Goal: Information Seeking & Learning: Check status

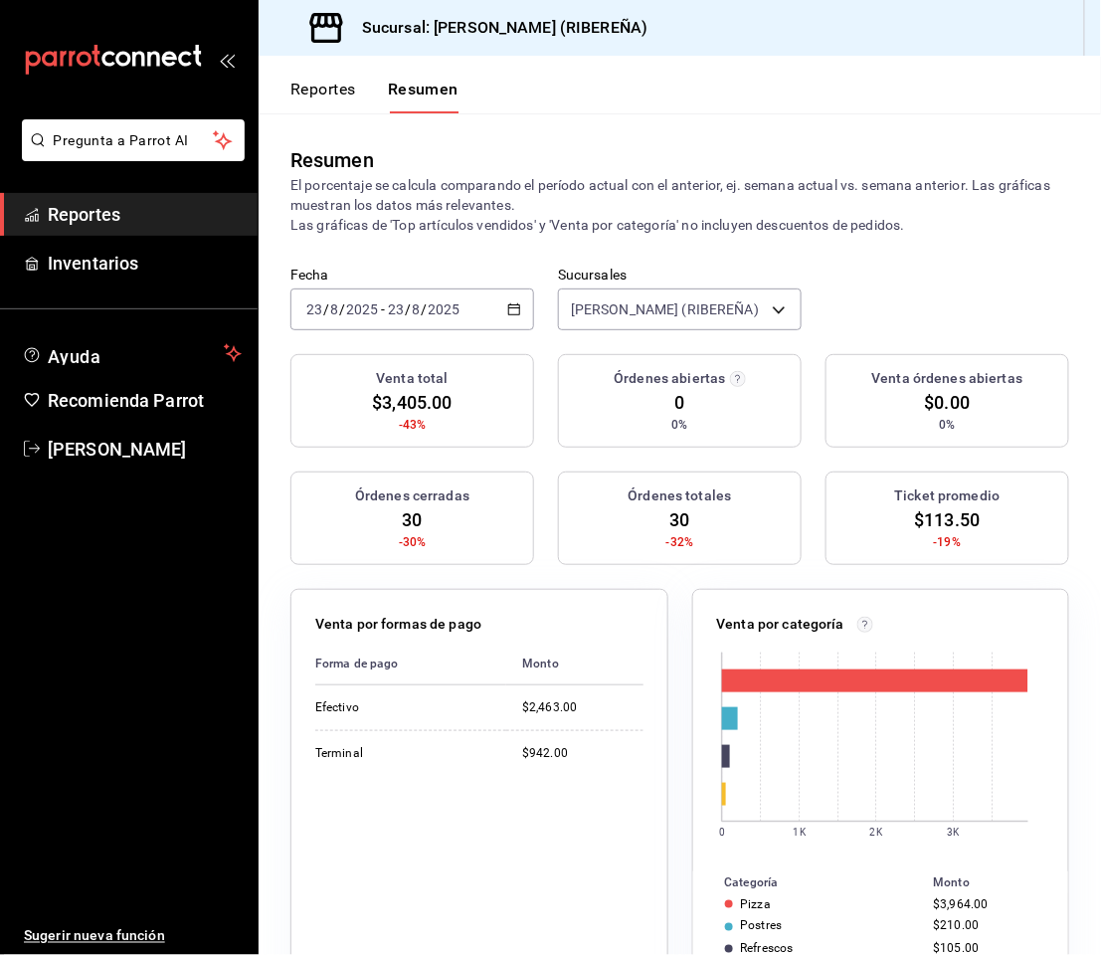
click at [305, 93] on button "Reportes" at bounding box center [323, 97] width 66 height 34
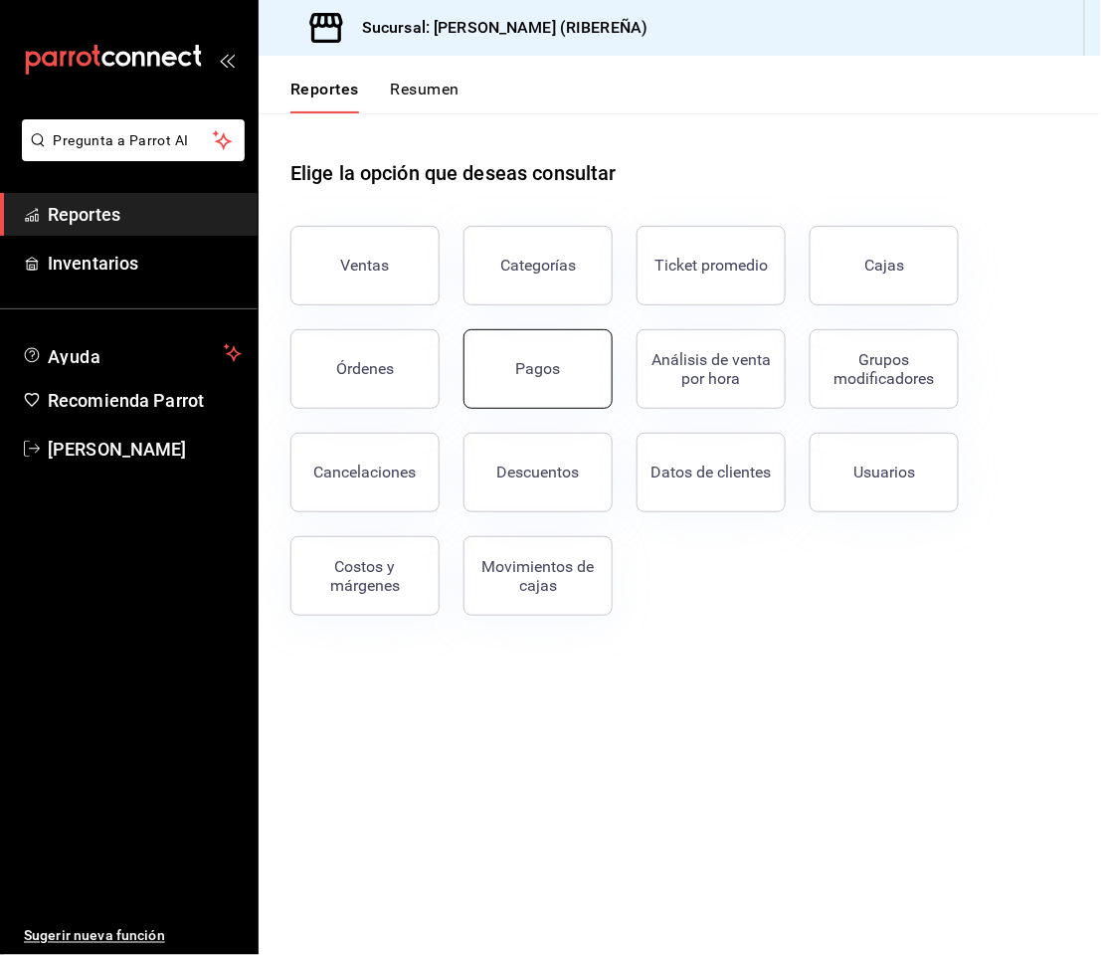
click at [502, 356] on button "Pagos" at bounding box center [537, 369] width 149 height 80
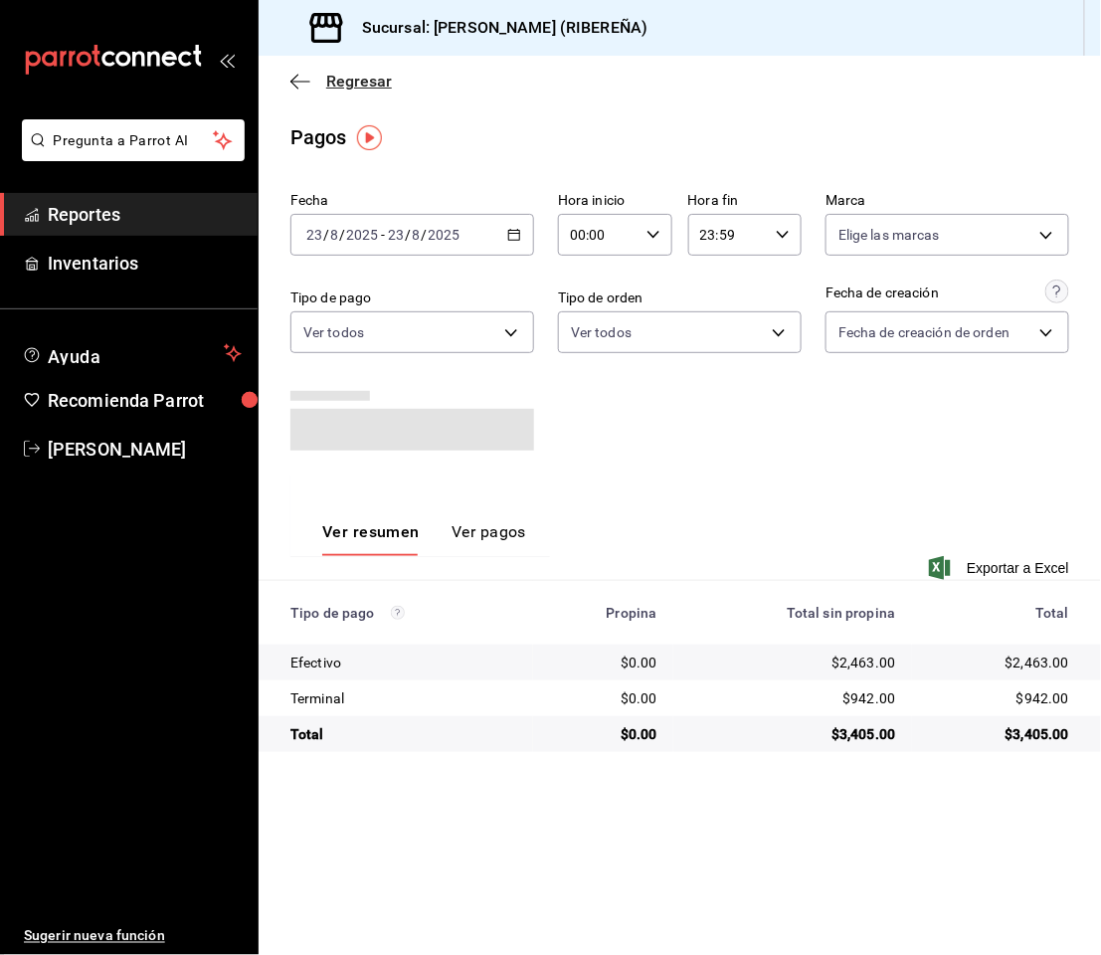
click at [301, 76] on icon "button" at bounding box center [300, 82] width 20 height 18
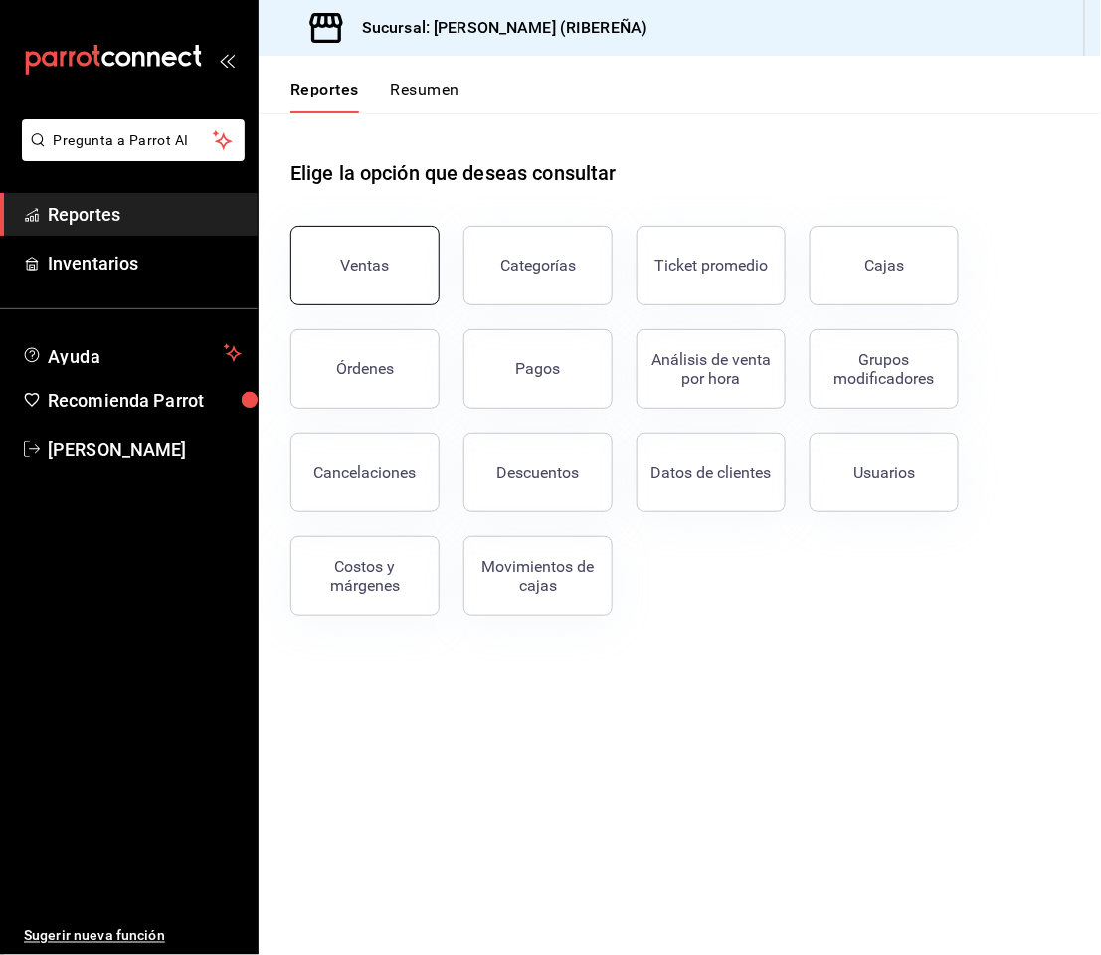
click at [385, 254] on button "Ventas" at bounding box center [364, 266] width 149 height 80
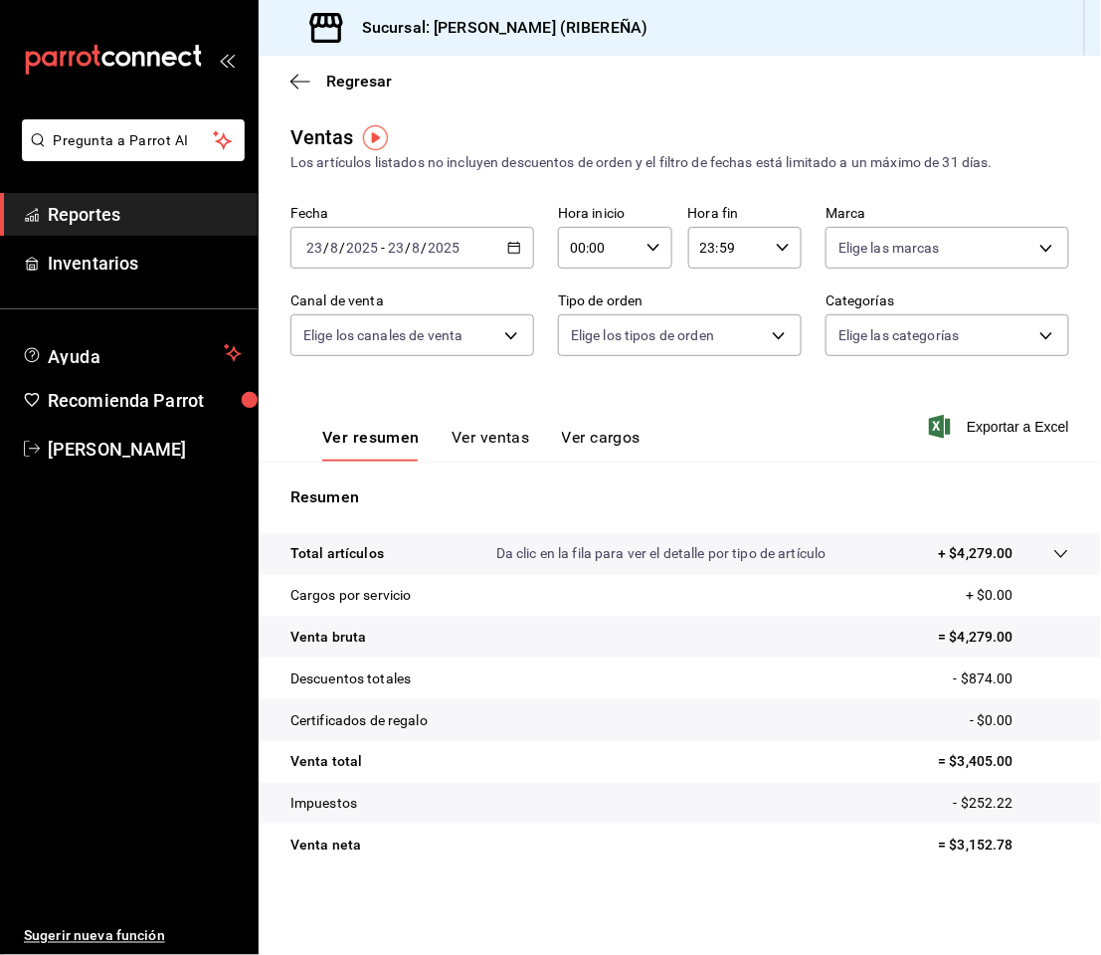
click at [486, 433] on button "Ver ventas" at bounding box center [491, 445] width 79 height 34
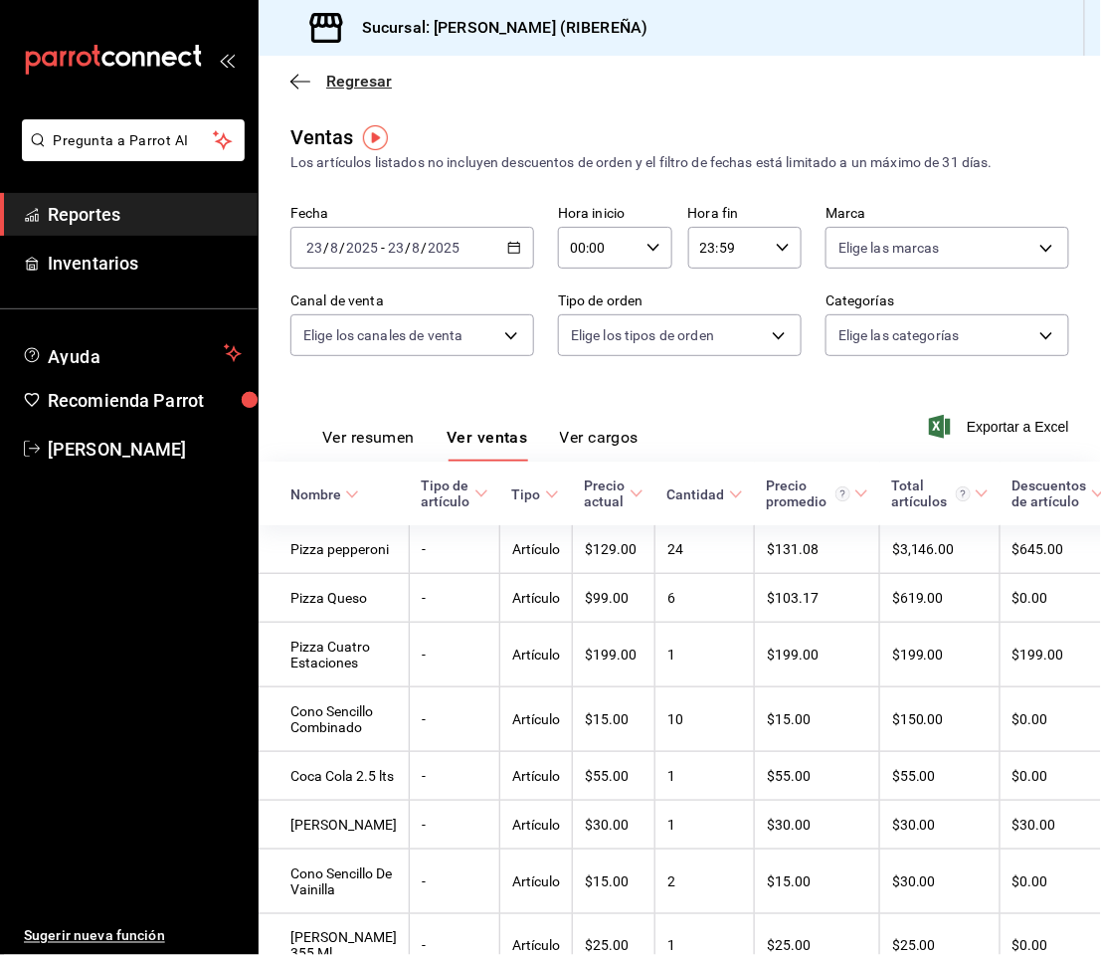
click at [306, 83] on icon "button" at bounding box center [300, 82] width 20 height 18
